Goal: Information Seeking & Learning: Learn about a topic

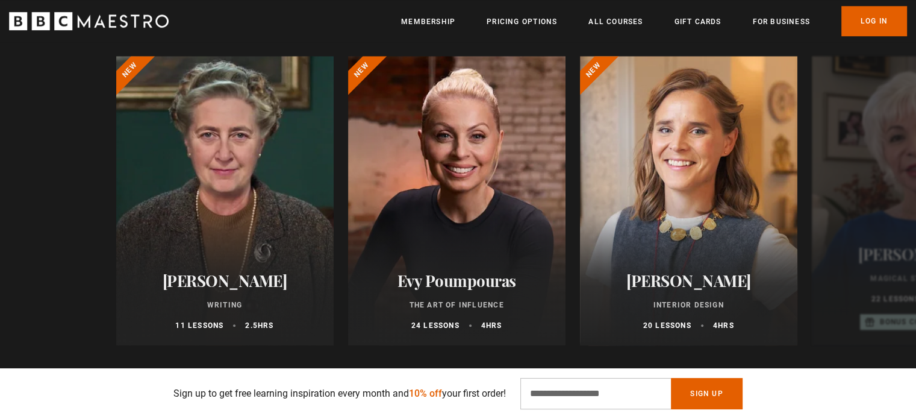
scroll to position [771, 0]
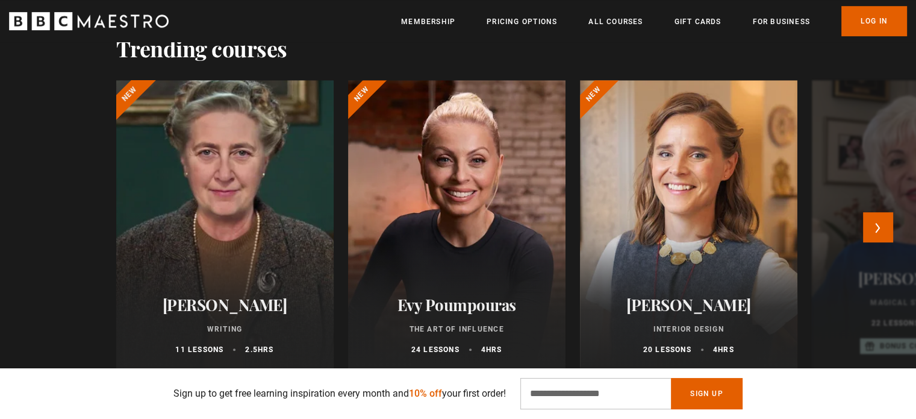
click at [236, 192] on div at bounding box center [224, 225] width 239 height 318
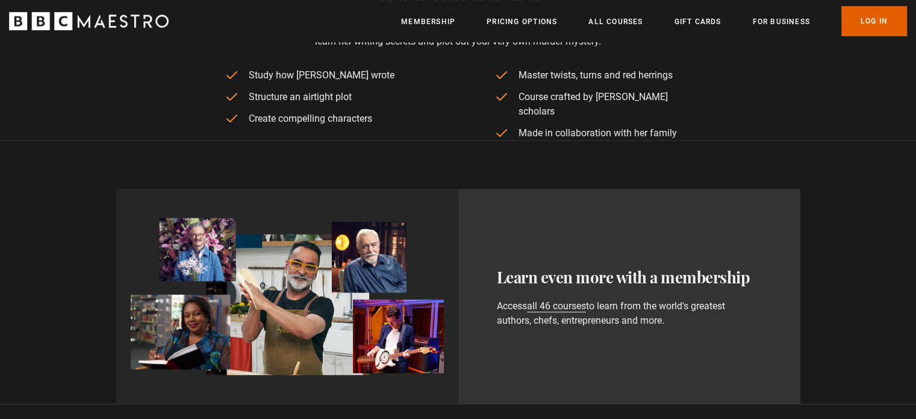
scroll to position [578, 0]
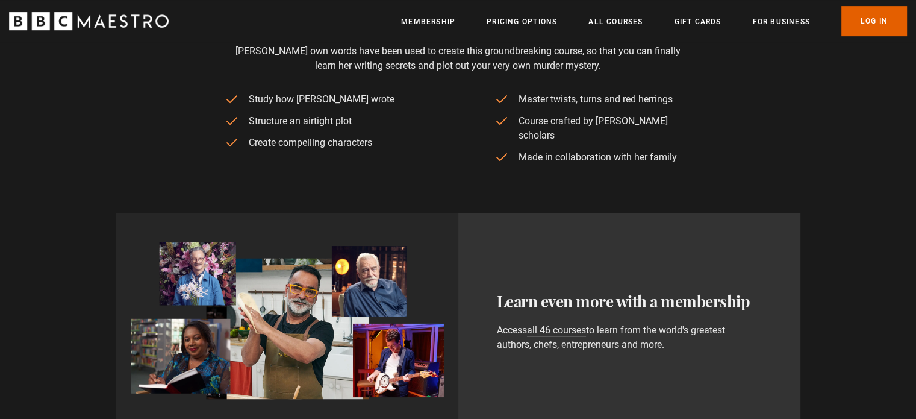
click at [207, 304] on img at bounding box center [287, 320] width 313 height 157
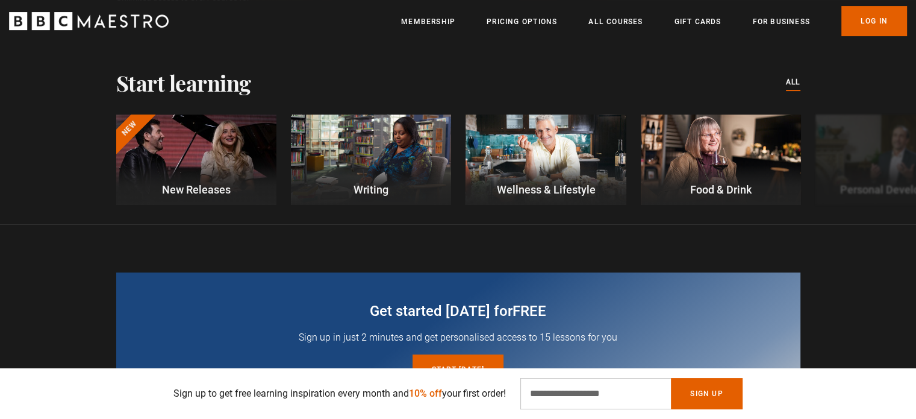
scroll to position [337, 0]
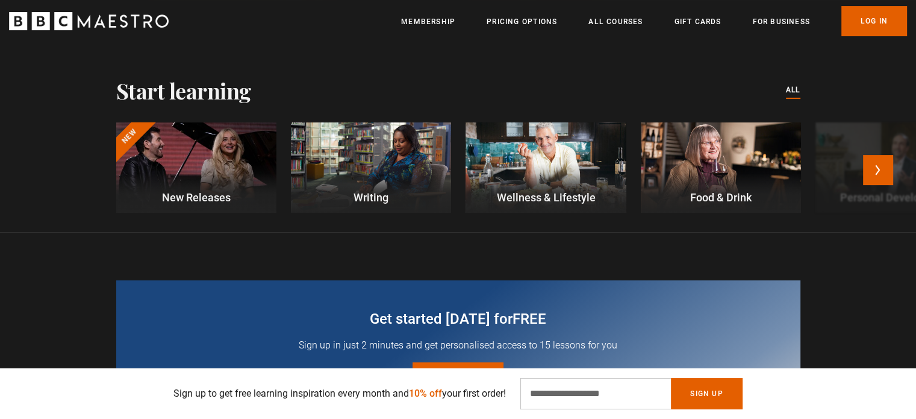
click at [353, 164] on div at bounding box center [371, 167] width 160 height 90
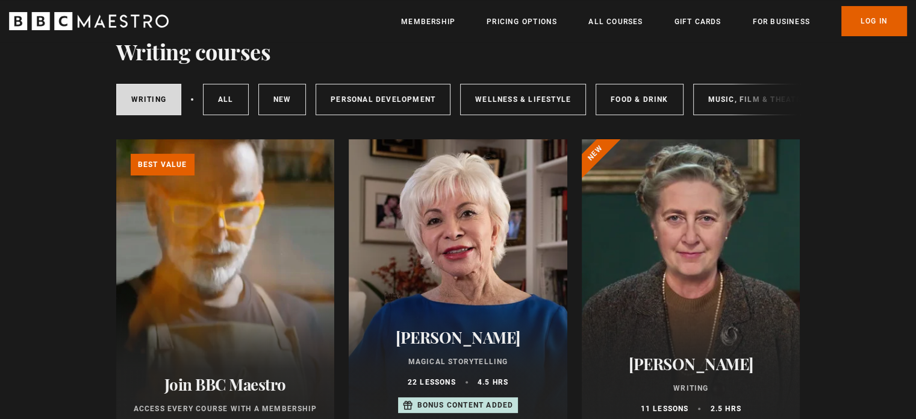
click at [756, 104] on div "Writing All courses New courses Personal Development Wellness & Lifestyle Food …" at bounding box center [458, 99] width 684 height 41
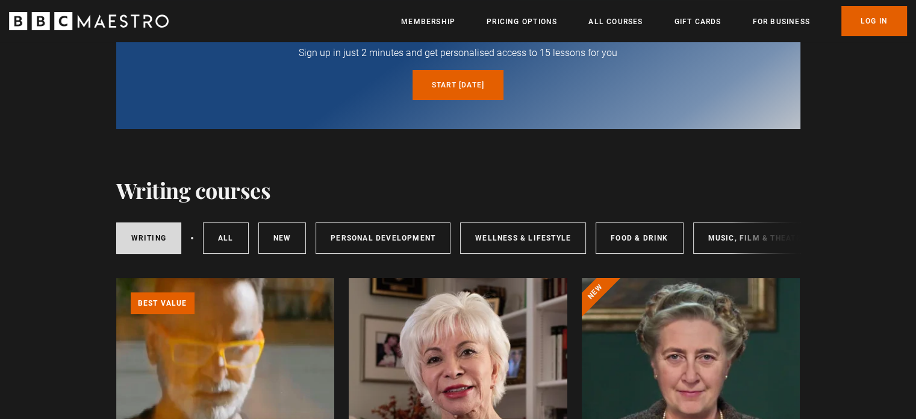
scroll to position [72, 0]
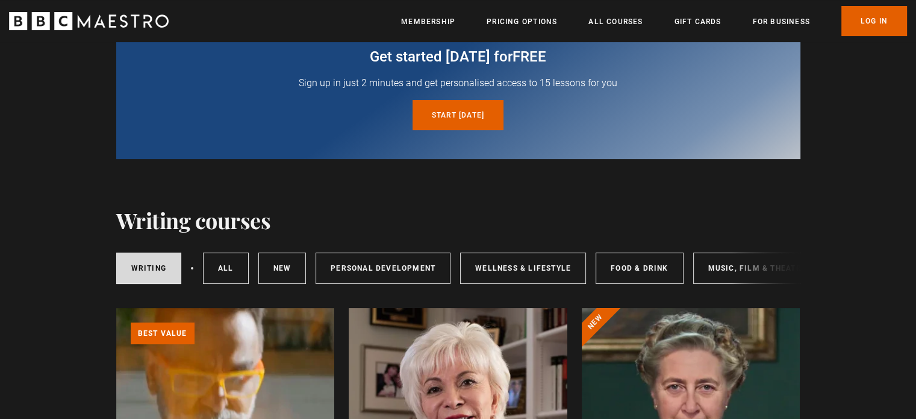
click at [740, 263] on div "Writing All courses New courses Personal Development Wellness & Lifestyle Food …" at bounding box center [458, 268] width 684 height 41
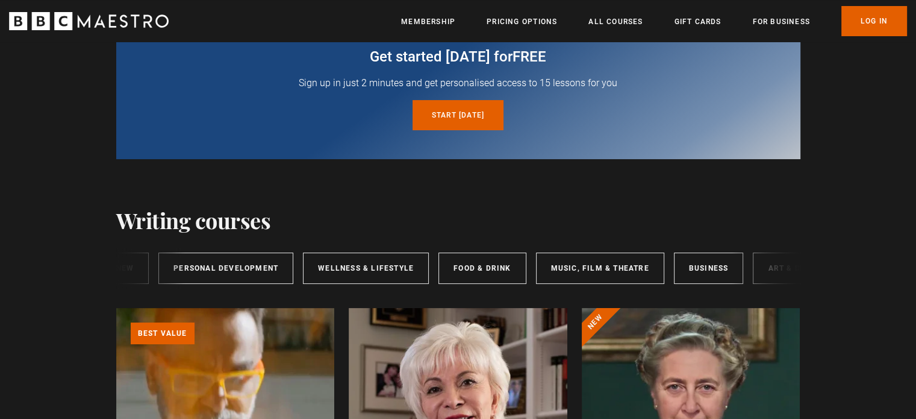
scroll to position [0, 164]
drag, startPoint x: 549, startPoint y: 270, endPoint x: 537, endPoint y: 250, distance: 23.2
click at [537, 250] on div "Writing All courses New courses Personal Development Wellness & Lifestyle Food …" at bounding box center [458, 268] width 684 height 41
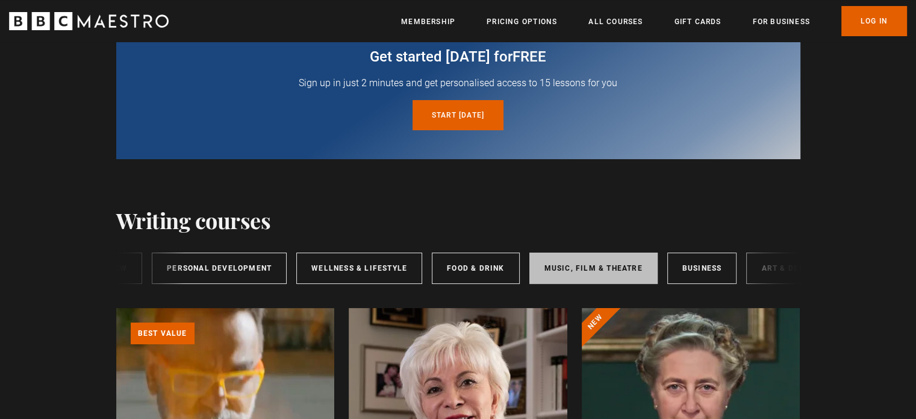
click at [558, 263] on link "Music, Film & Theatre" at bounding box center [593, 267] width 128 height 31
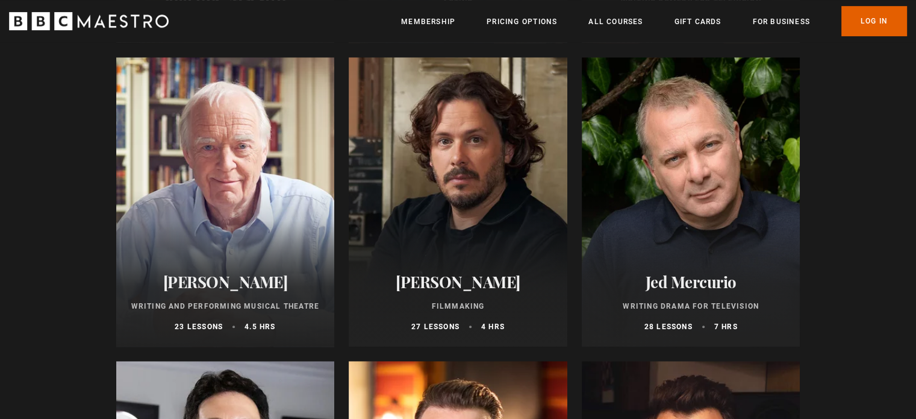
drag, startPoint x: 0, startPoint y: 0, endPoint x: 558, endPoint y: 263, distance: 616.7
click at [558, 263] on link "[PERSON_NAME] Filmmaking 27 lessons 4 hrs" at bounding box center [458, 201] width 219 height 289
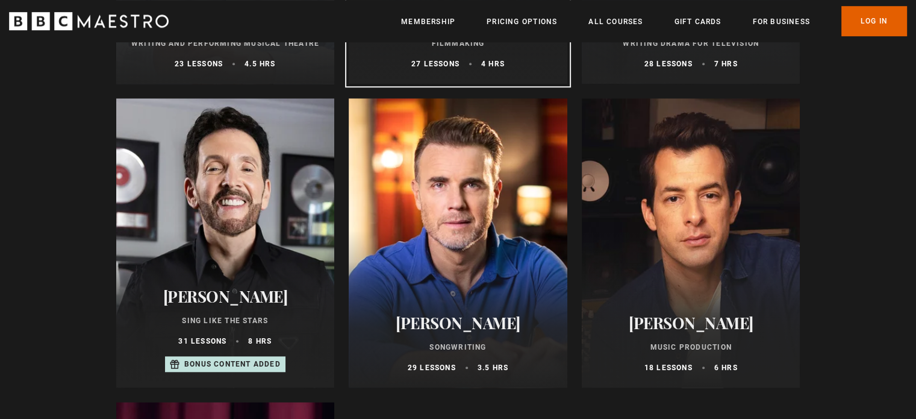
scroll to position [891, 0]
